Goal: Navigation & Orientation: Find specific page/section

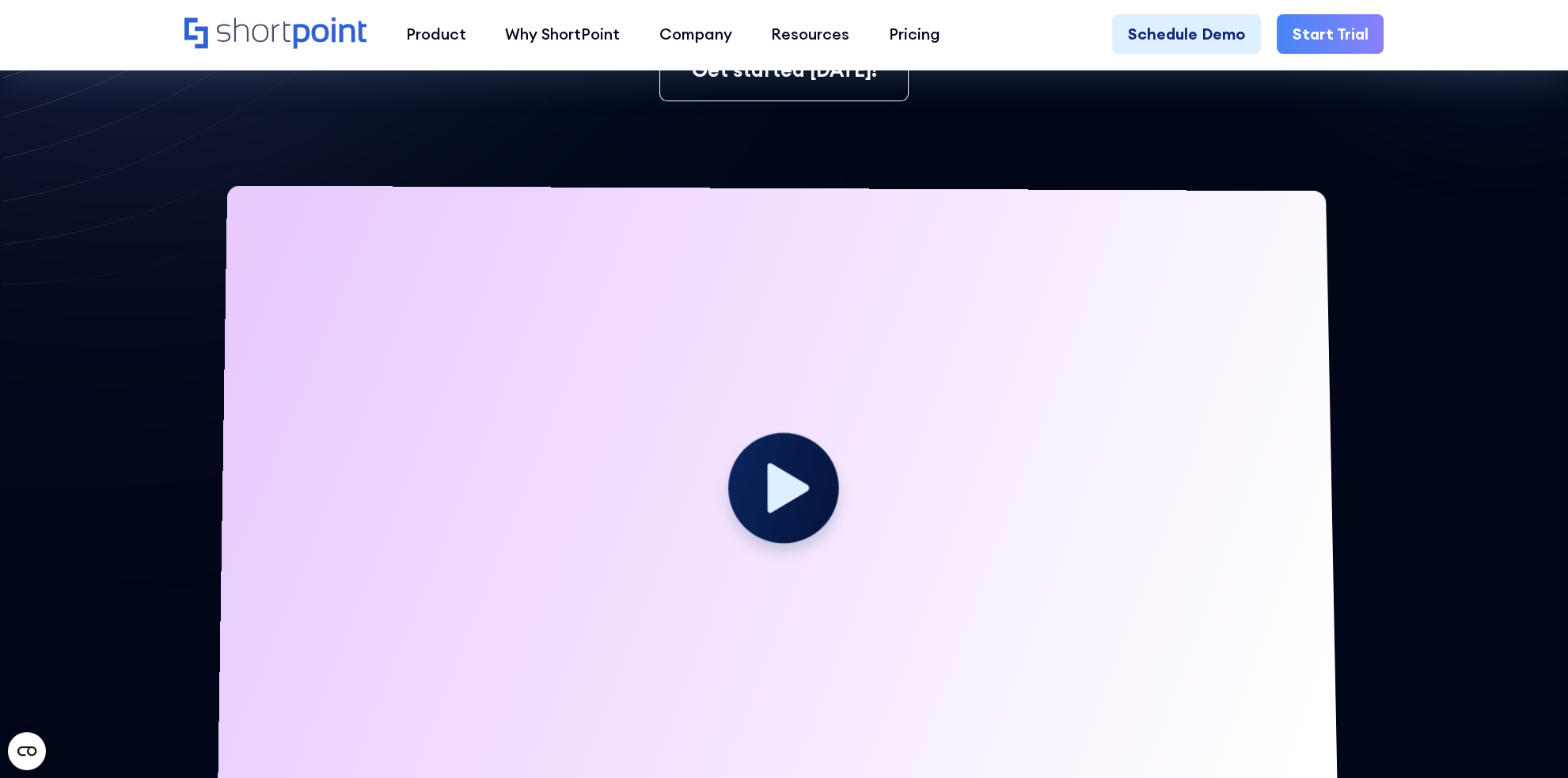
scroll to position [554, 0]
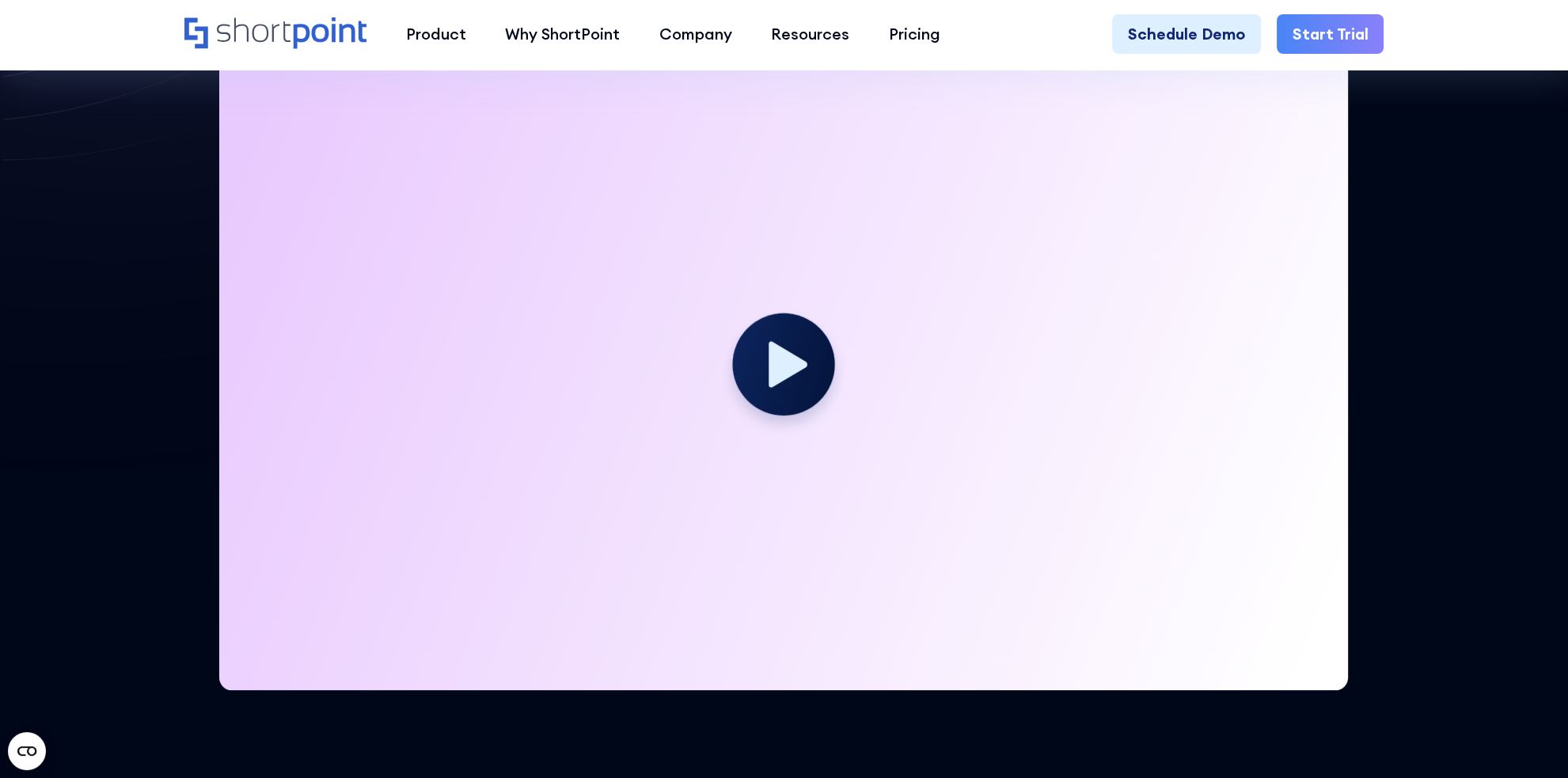
click at [786, 364] on icon at bounding box center [789, 365] width 39 height 47
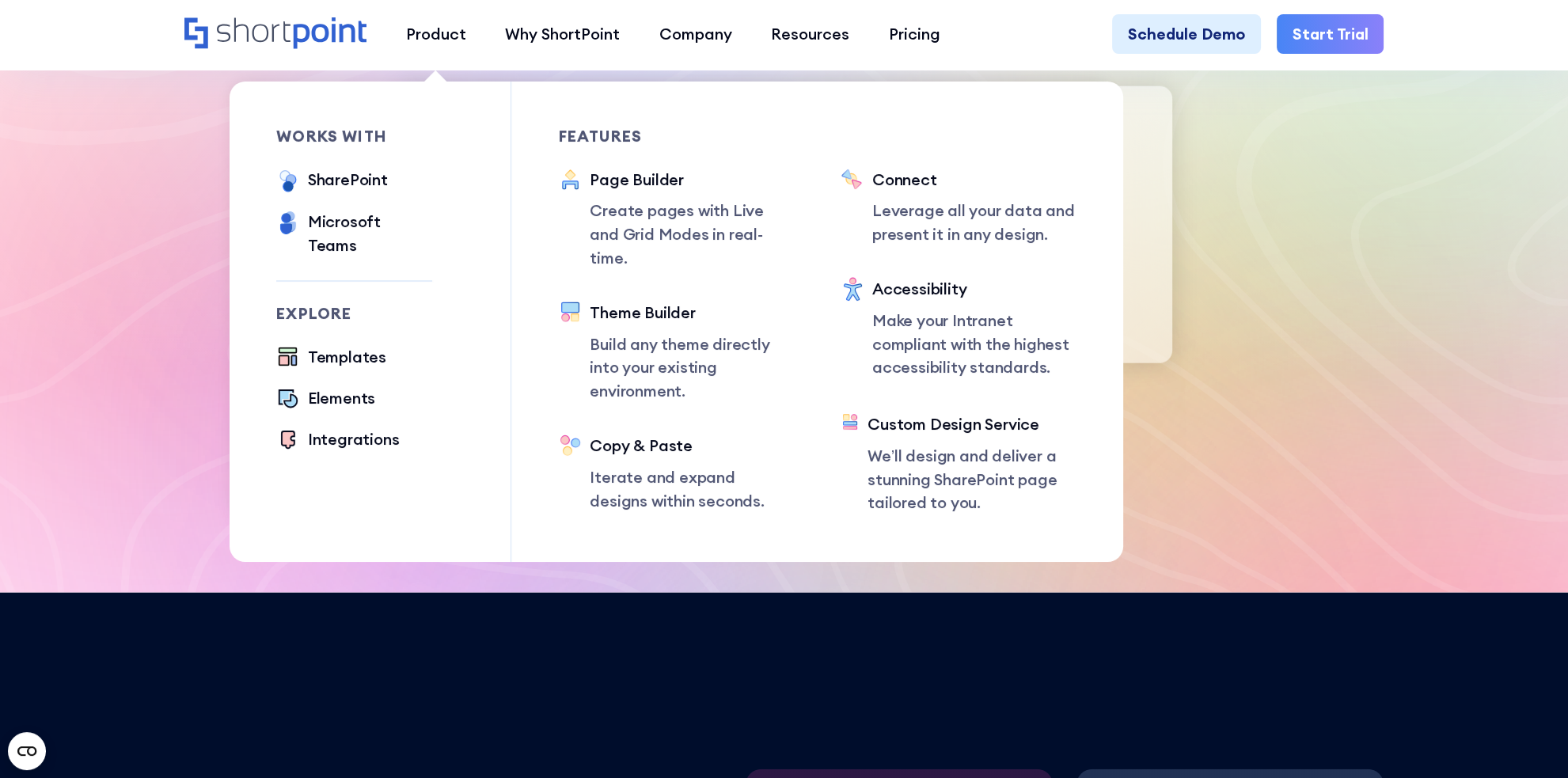
scroll to position [5541, 0]
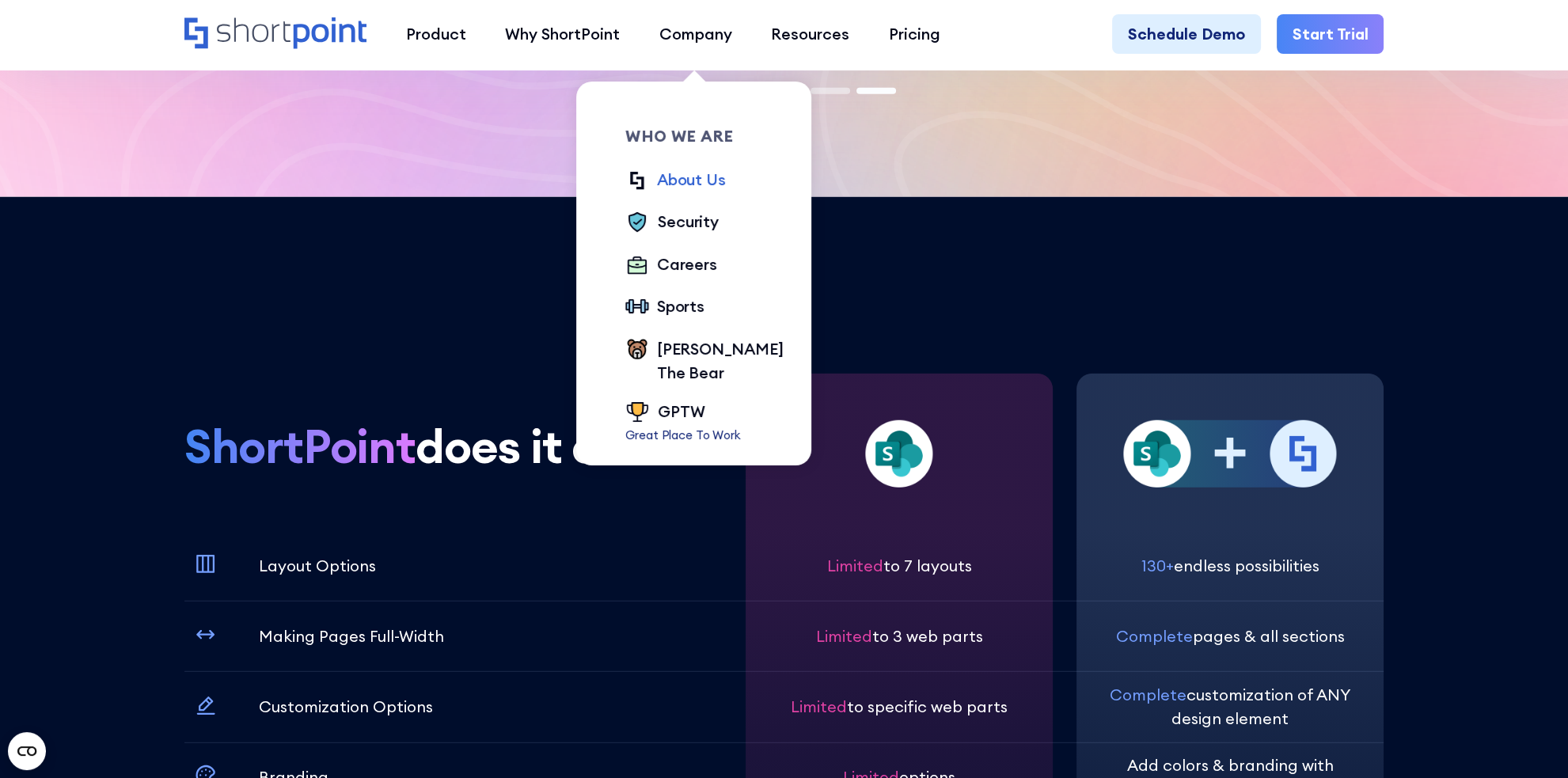
click at [697, 181] on div "About Us" at bounding box center [691, 180] width 68 height 24
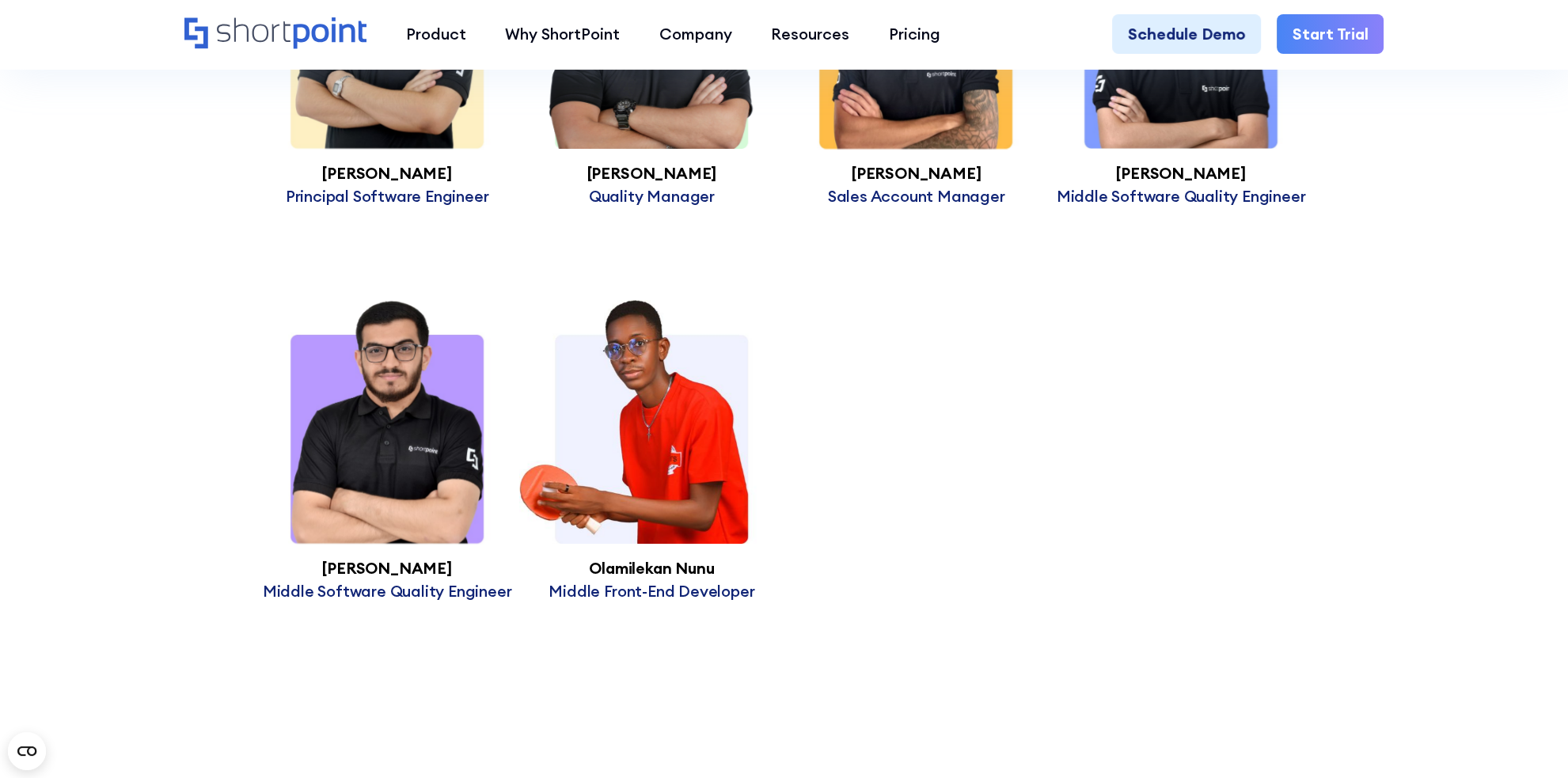
scroll to position [7687, 0]
